Goal: Navigation & Orientation: Find specific page/section

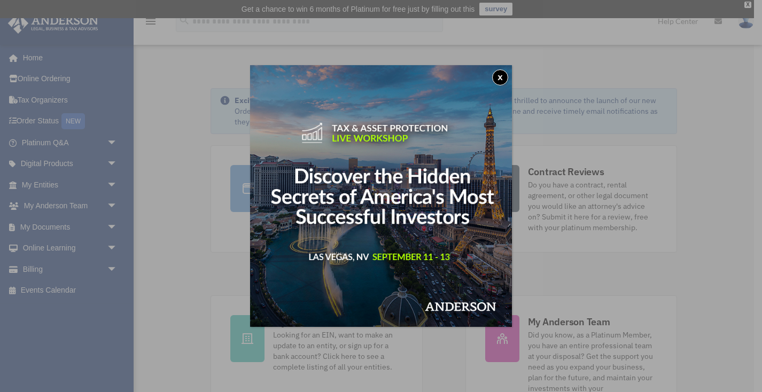
click at [502, 74] on button "x" at bounding box center [500, 78] width 16 height 16
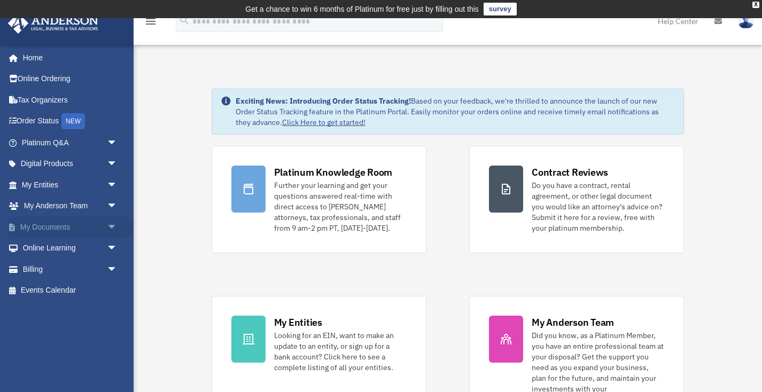
click at [40, 225] on link "My Documents arrow_drop_down" at bounding box center [70, 227] width 126 height 21
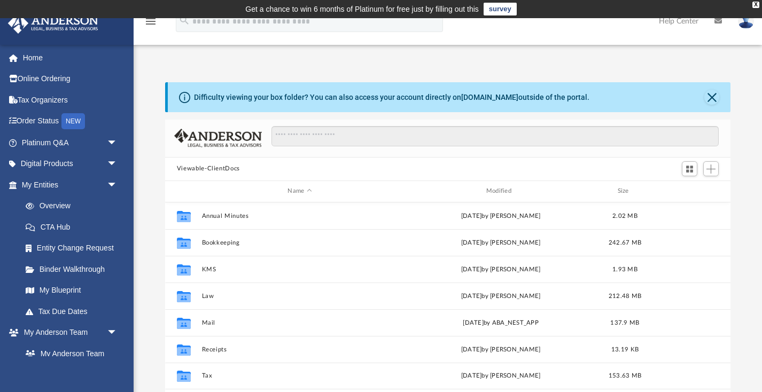
scroll to position [243, 566]
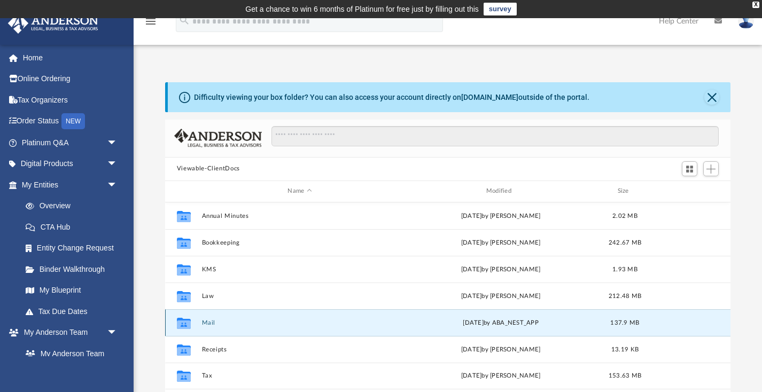
click at [207, 319] on button "Mail" at bounding box center [300, 322] width 196 height 7
click at [207, 325] on button "Mail" at bounding box center [300, 322] width 196 height 7
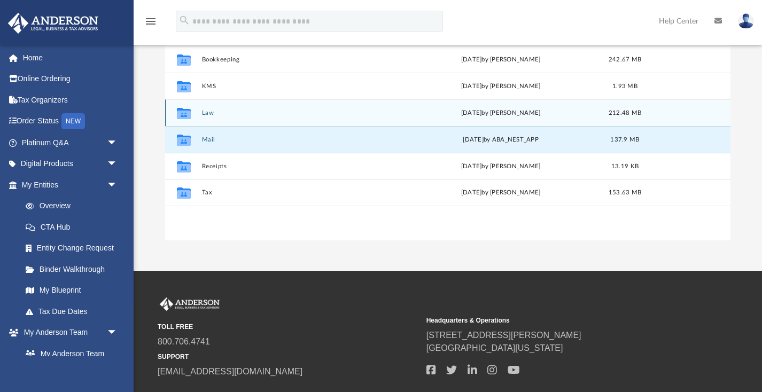
scroll to position [194, 0]
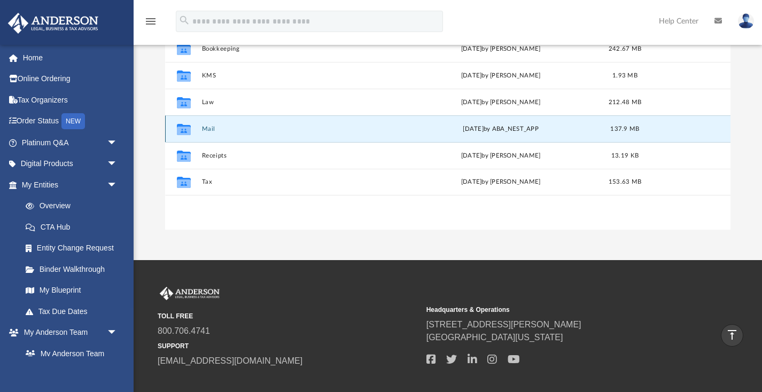
click at [209, 129] on button "Mail" at bounding box center [300, 128] width 196 height 7
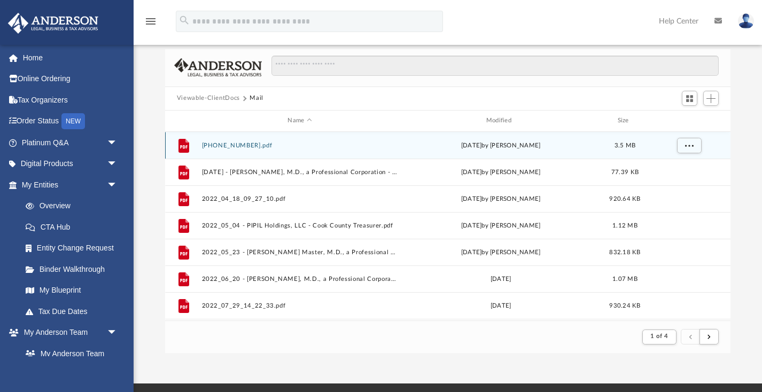
scroll to position [1, 0]
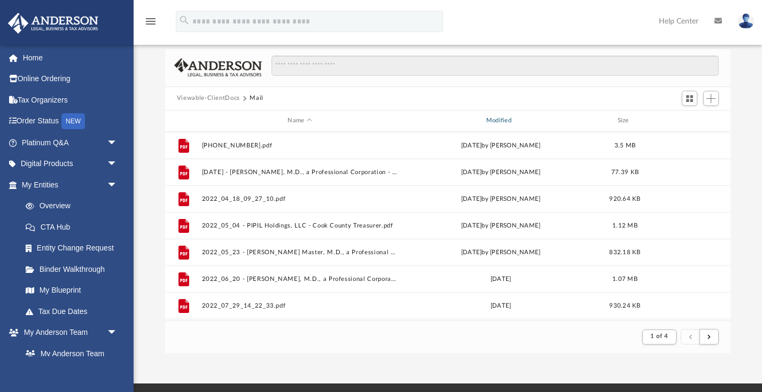
click at [506, 121] on div "Modified" at bounding box center [501, 121] width 197 height 10
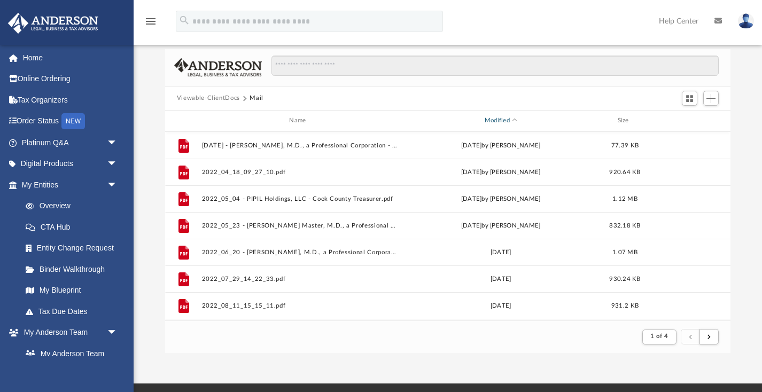
click at [504, 121] on div "Modified" at bounding box center [501, 121] width 197 height 10
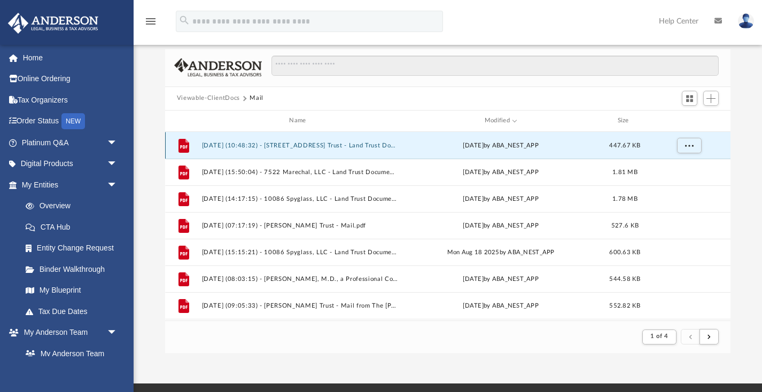
click at [311, 145] on button "[DATE] (10:48:32) - [STREET_ADDRESS] Trust - Land Trust Documents from [PERSON_…" at bounding box center [300, 145] width 196 height 7
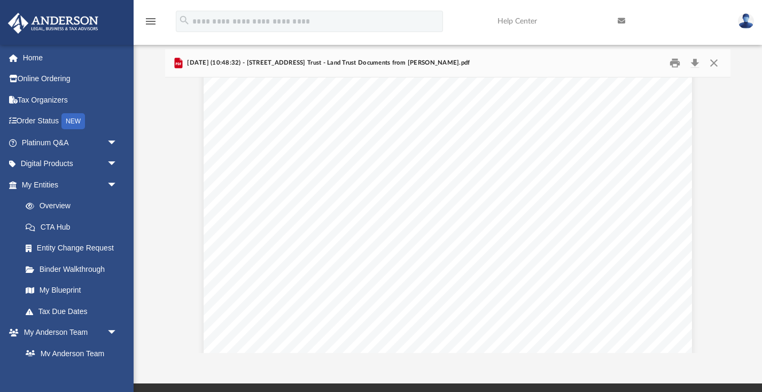
scroll to position [1519, 0]
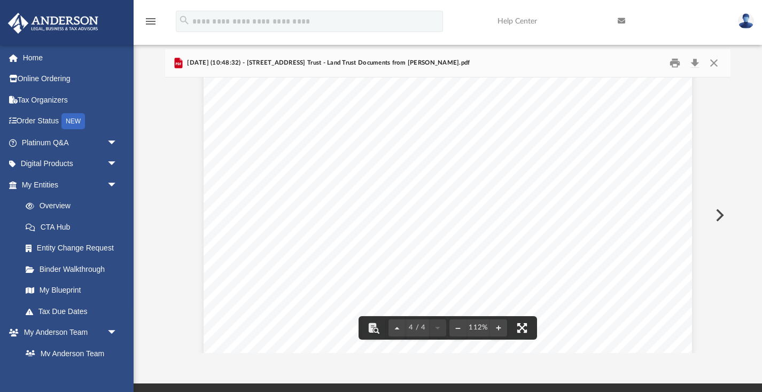
click at [523, 326] on button "File preview" at bounding box center [523, 329] width 24 height 24
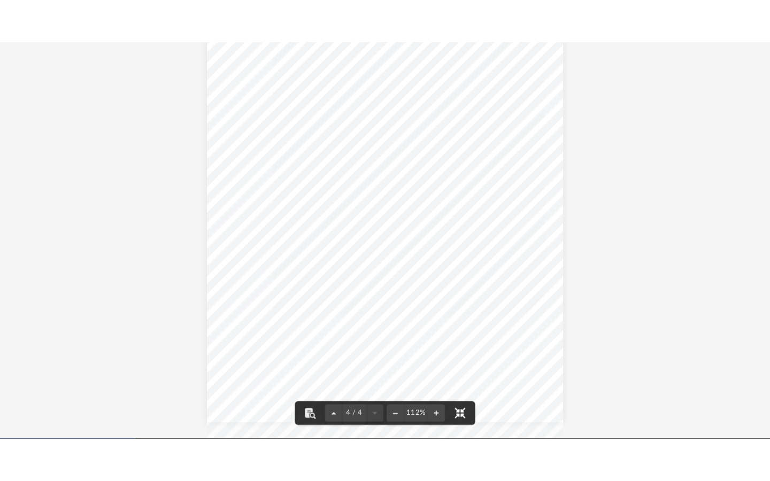
scroll to position [210, 573]
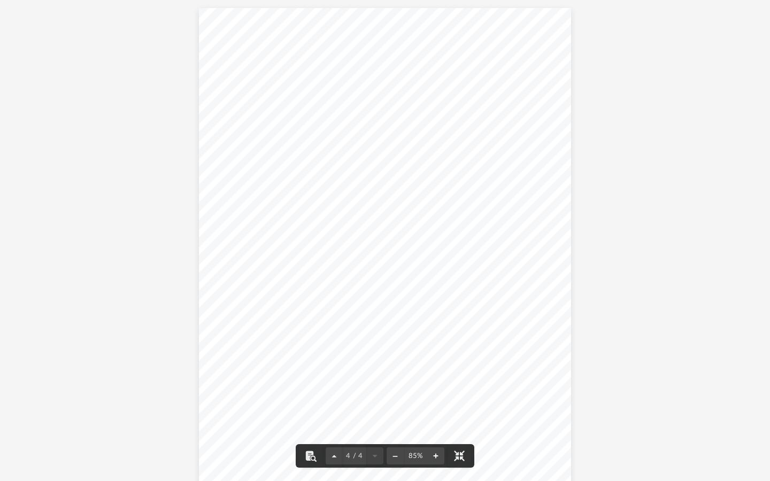
click at [436, 392] on button "File preview" at bounding box center [435, 456] width 17 height 24
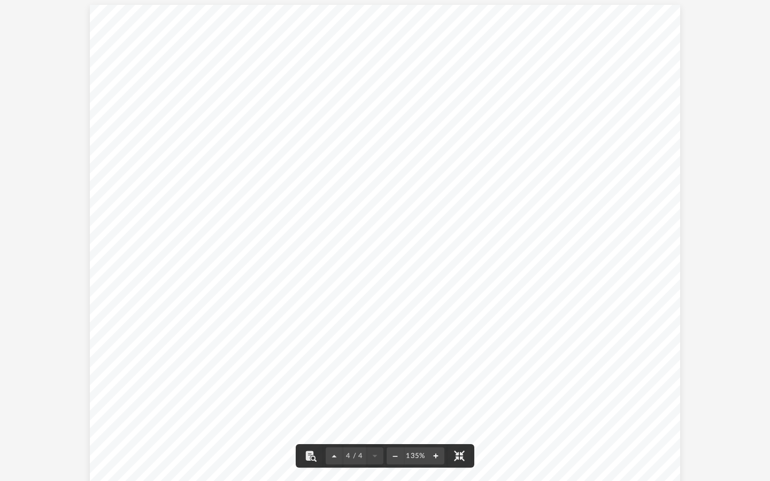
click at [436, 392] on button "File preview" at bounding box center [435, 456] width 17 height 24
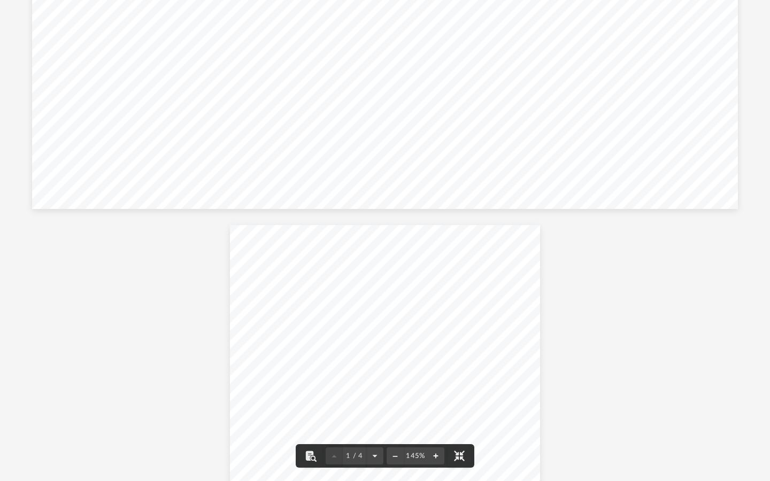
scroll to position [0, 0]
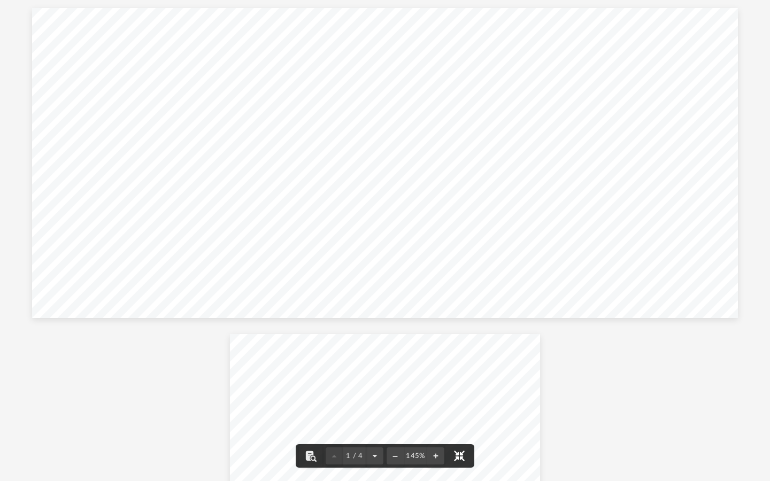
click at [461, 392] on button "File preview" at bounding box center [460, 456] width 24 height 24
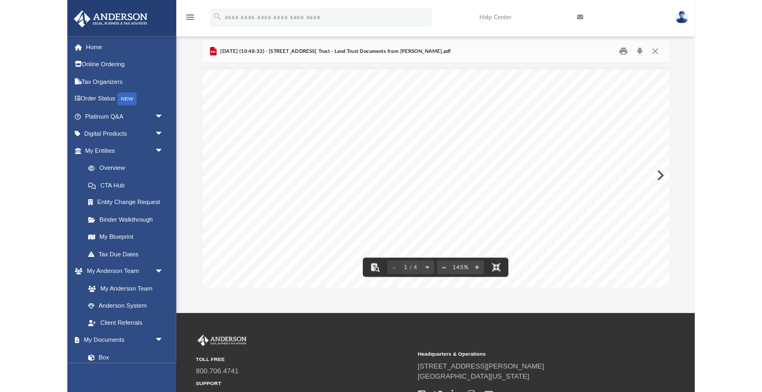
scroll to position [1, 0]
